Goal: Task Accomplishment & Management: Manage account settings

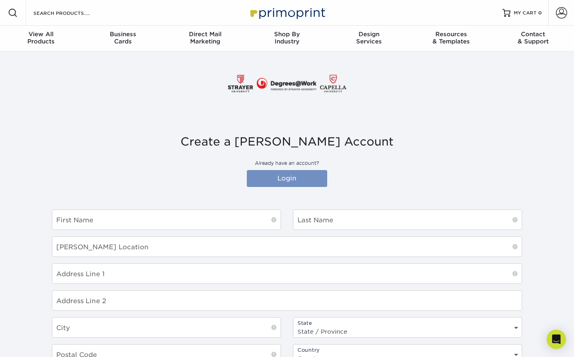
type input "[EMAIL_ADDRESS][PERSON_NAME][DOMAIN_NAME]"
click at [300, 183] on link "Login" at bounding box center [287, 178] width 80 height 17
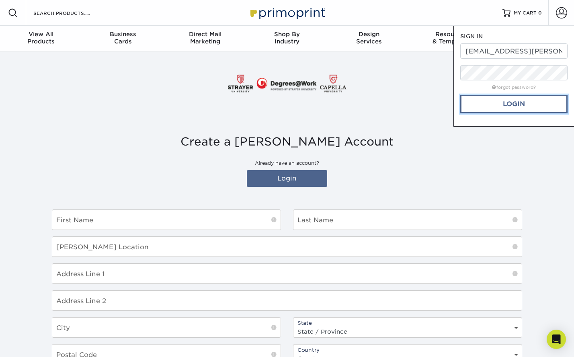
click at [489, 101] on link "Login" at bounding box center [513, 104] width 107 height 18
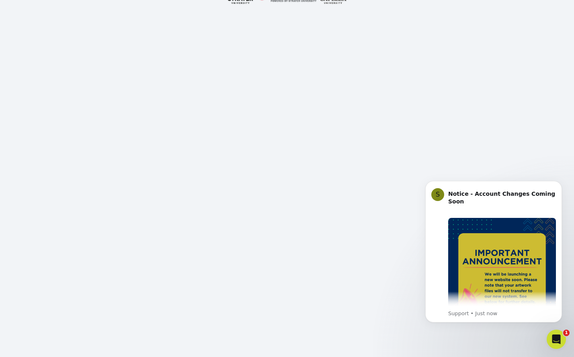
scroll to position [76, 0]
click at [523, 22] on div at bounding box center [287, 8] width 482 height 64
